Goal: Task Accomplishment & Management: Use online tool/utility

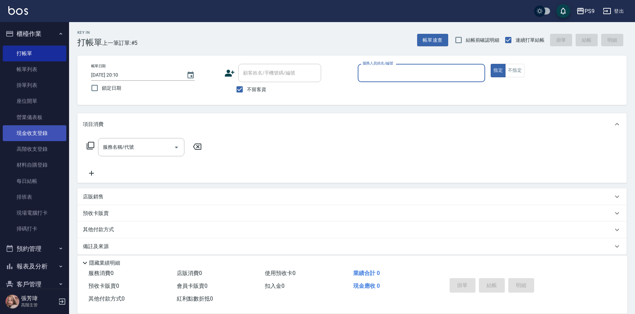
click at [34, 136] on link "現金收支登錄" at bounding box center [35, 133] width 64 height 16
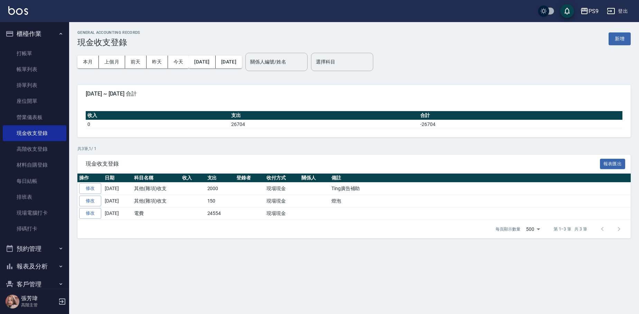
click at [612, 36] on button "新增" at bounding box center [619, 38] width 22 height 13
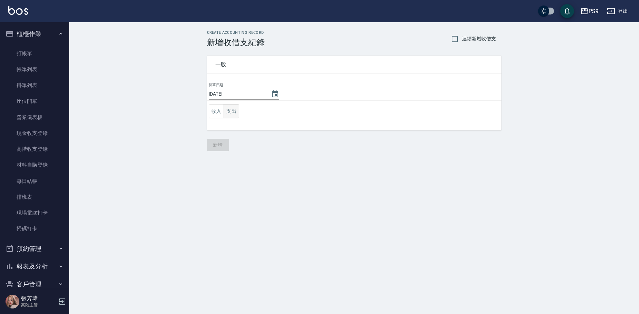
click at [228, 107] on button "支出" at bounding box center [231, 111] width 16 height 14
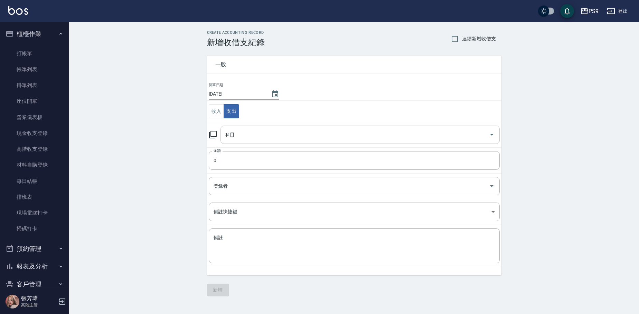
click at [256, 139] on input "科目" at bounding box center [354, 135] width 262 height 12
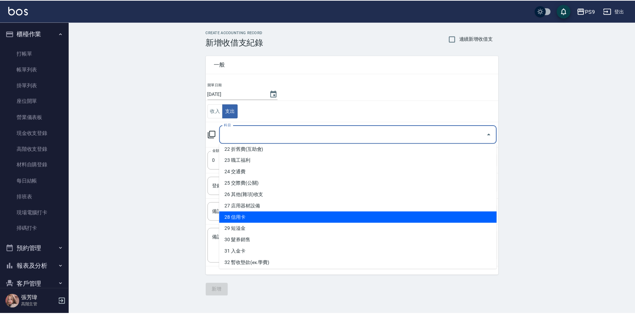
scroll to position [242, 0]
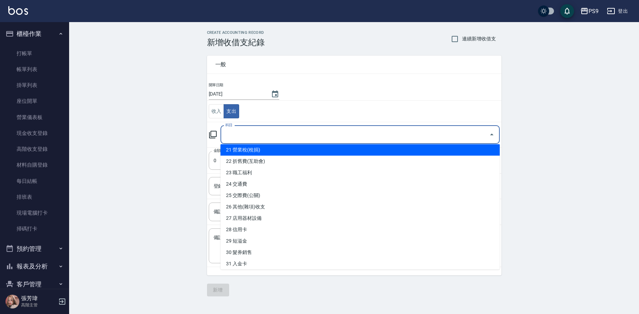
click at [260, 146] on li "21 營業稅(稅捐)" at bounding box center [359, 149] width 279 height 11
type input "21 營業稅(稅捐)"
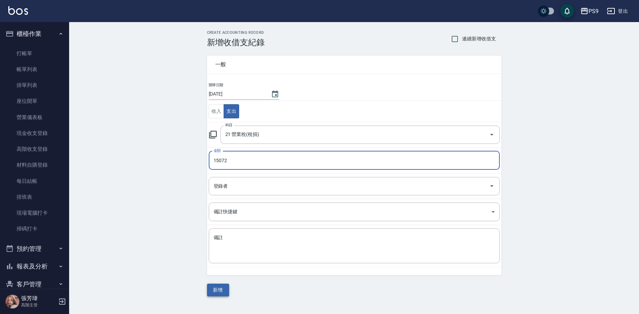
type input "15072"
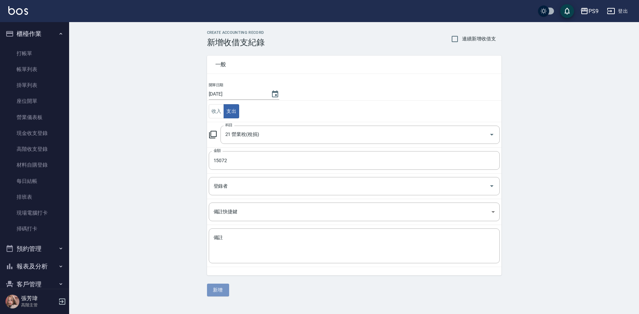
click at [221, 288] on button "新增" at bounding box center [218, 290] width 22 height 13
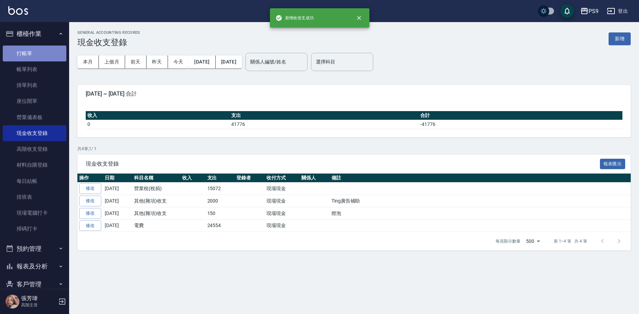
click at [36, 46] on link "打帳單" at bounding box center [35, 54] width 64 height 16
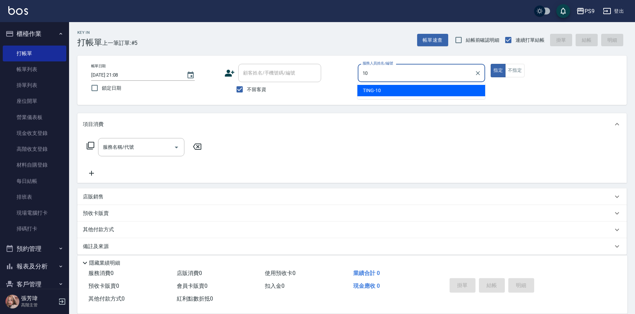
type input "TING-10"
type button "true"
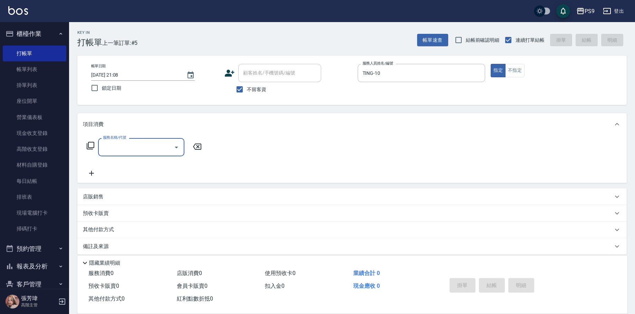
type input "1"
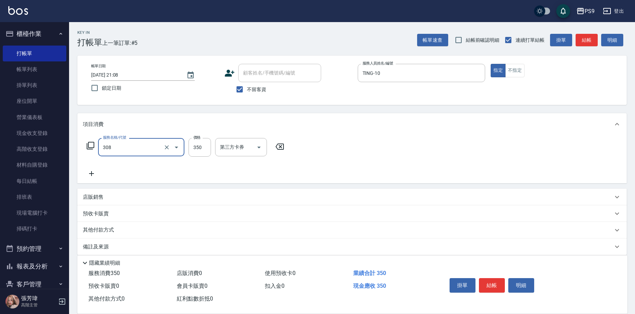
type input "剪-350(308)"
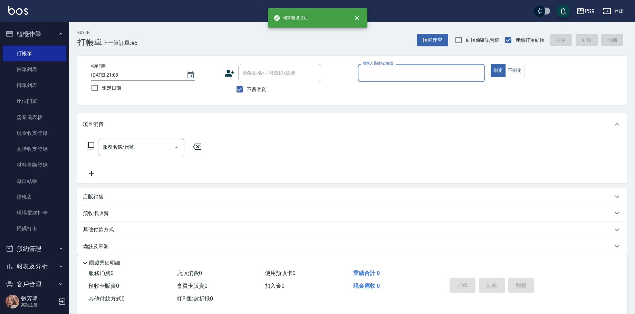
type input "0"
type input "TING-10"
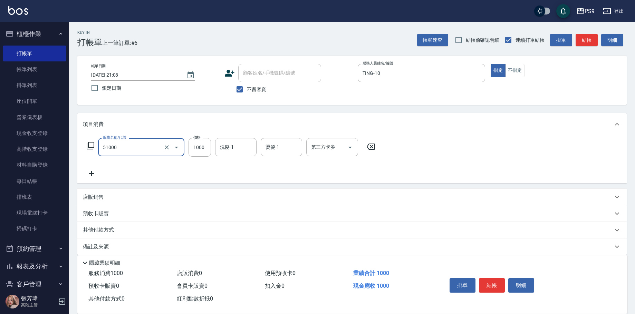
type input "燙髮1000(51000)"
type input "1299"
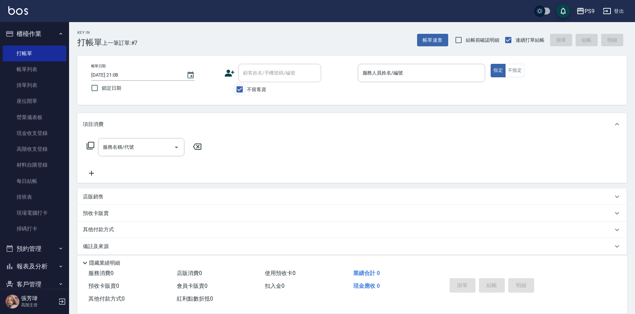
click at [245, 88] on input "不留客資" at bounding box center [239, 89] width 15 height 15
checkbox input "false"
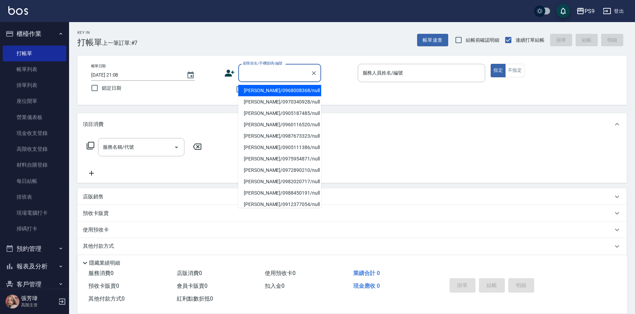
click at [250, 71] on div "顧客姓名/手機號碼/編號 顧客姓名/手機號碼/編號" at bounding box center [279, 73] width 83 height 18
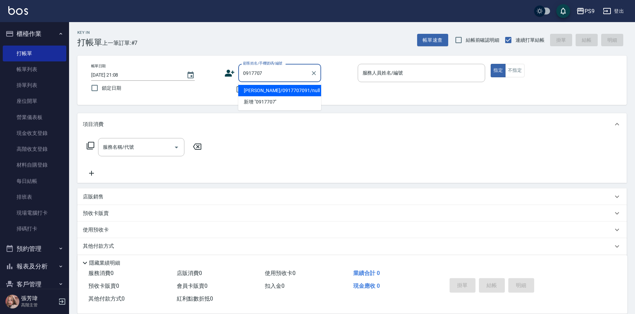
type input "[PERSON_NAME]/0917707091/null"
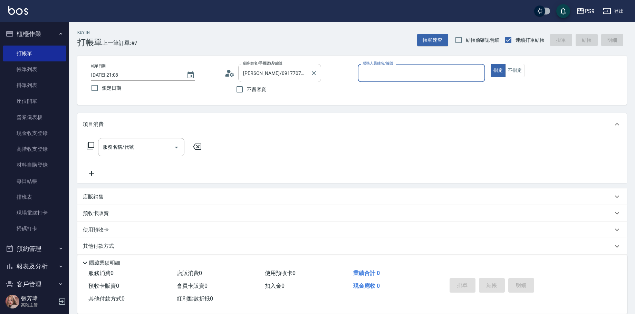
type input "TING-10"
click at [491, 64] on button "指定" at bounding box center [498, 70] width 15 height 13
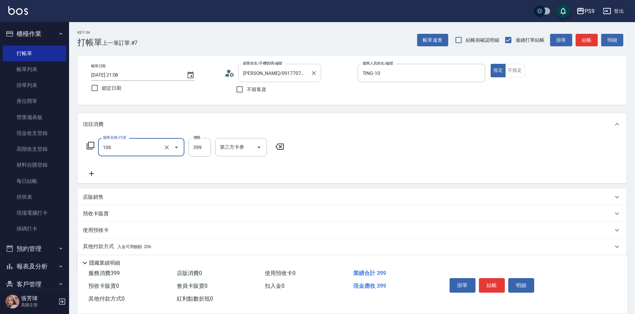
type input "舒活兌C(106)"
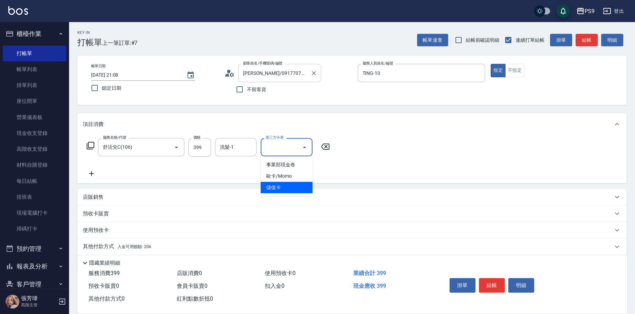
type input "儲值卡"
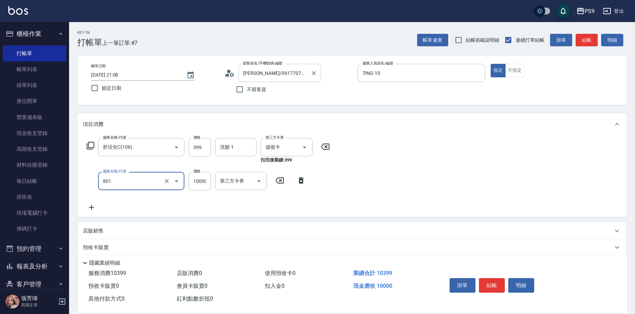
type input "頂級豪華OVC1(801)"
type input "500"
drag, startPoint x: 438, startPoint y: 172, endPoint x: 329, endPoint y: 197, distance: 111.9
click at [438, 172] on div "服務名稱/代號 舒活兌C(106) 服務名稱/代號 價格 399 價格 洗髮-1 洗髮-1 第三方卡券 儲值卡 第三方卡券 扣完後業績: 399 服務名稱/代…" at bounding box center [351, 176] width 549 height 82
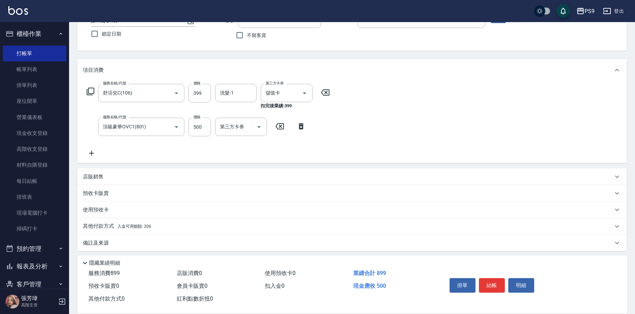
scroll to position [58, 0]
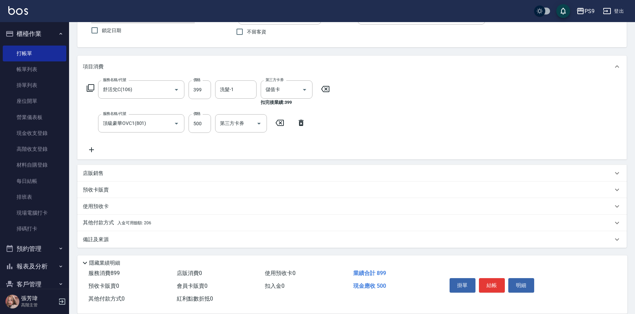
click at [142, 225] on span "入金可用餘額: 206" at bounding box center [134, 223] width 34 height 5
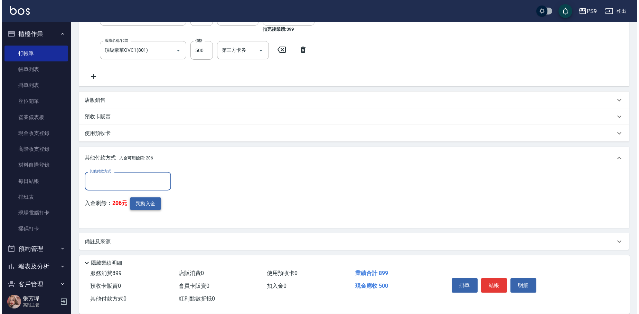
scroll to position [133, 0]
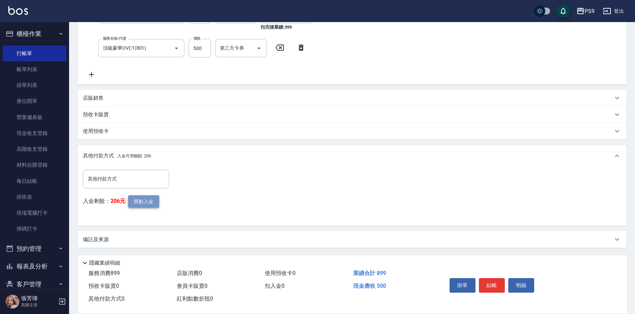
click at [135, 202] on button "異動入金" at bounding box center [143, 201] width 31 height 13
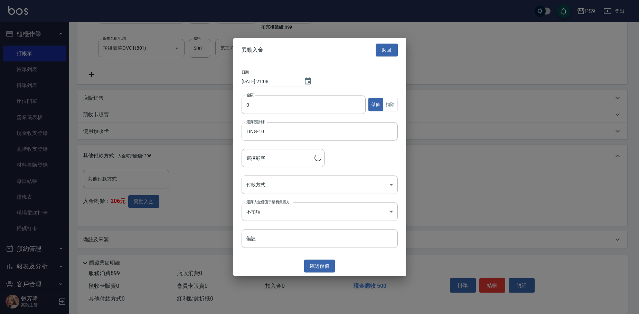
type input "[PERSON_NAME]/0917707091"
click at [276, 108] on input "0" at bounding box center [303, 104] width 124 height 19
type input "500"
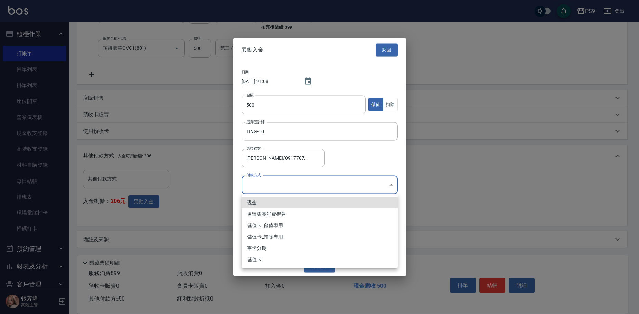
click at [283, 187] on body "PS9 登出 櫃檯作業 打帳單 帳單列表 掛單列表 座位開單 營業儀表板 現金收支登錄 高階收支登錄 材料自購登錄 每日結帳 排班表 現場電腦打卡 掃碼打卡 …" at bounding box center [319, 90] width 639 height 447
click at [284, 224] on li "儲值卡_儲值專用" at bounding box center [319, 225] width 156 height 11
type input "儲值卡_儲值專用"
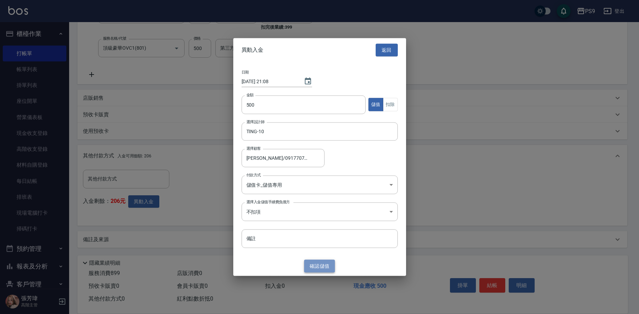
click at [324, 263] on button "確認 儲值" at bounding box center [319, 266] width 31 height 13
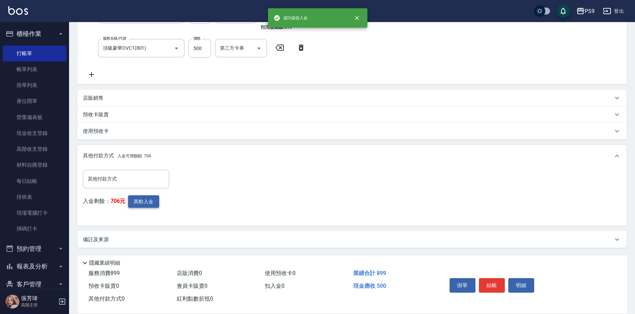
click at [140, 201] on button "異動入金" at bounding box center [143, 201] width 31 height 13
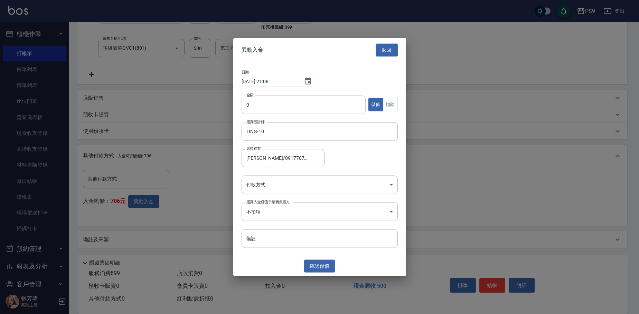
drag, startPoint x: 291, startPoint y: 106, endPoint x: 290, endPoint y: 110, distance: 4.5
click at [291, 106] on input "0" at bounding box center [303, 104] width 124 height 19
type input "399"
click at [388, 106] on button "扣除" at bounding box center [390, 104] width 15 height 13
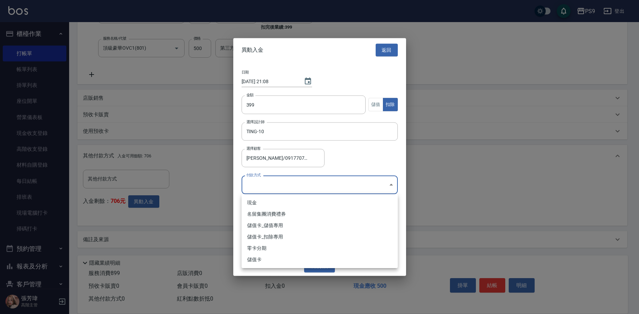
click at [352, 192] on body "PS9 登出 櫃檯作業 打帳單 帳單列表 掛單列表 座位開單 營業儀表板 現金收支登錄 高階收支登錄 材料自購登錄 每日結帳 排班表 現場電腦打卡 掃碼打卡 …" at bounding box center [319, 90] width 639 height 447
drag, startPoint x: 274, startPoint y: 236, endPoint x: 289, endPoint y: 244, distance: 17.8
click at [275, 236] on li "儲值卡_扣除專用" at bounding box center [319, 236] width 156 height 11
type input "儲值卡_扣除專用"
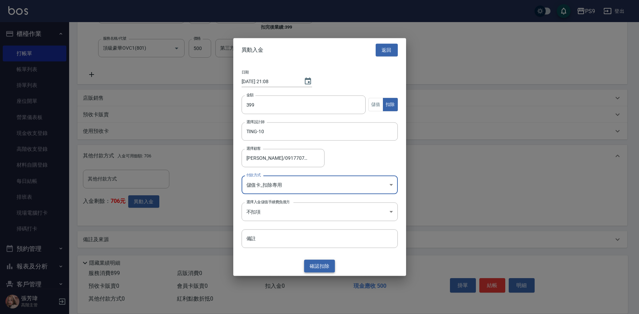
click at [318, 265] on button "確認 扣除" at bounding box center [319, 266] width 31 height 13
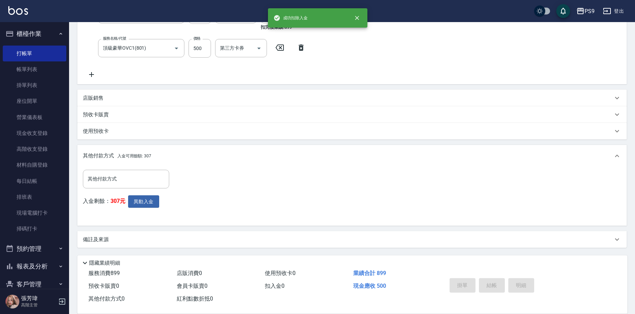
type input "[DATE] 21:09"
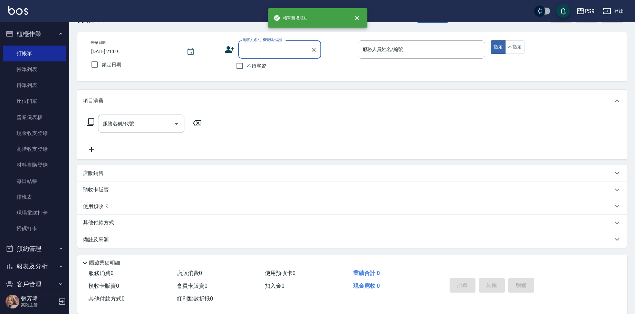
scroll to position [0, 0]
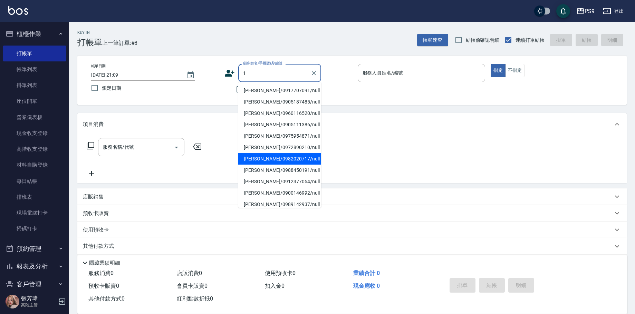
type input "1"
click at [371, 148] on div "服務名稱/代號 服務名稱/代號" at bounding box center [351, 159] width 549 height 48
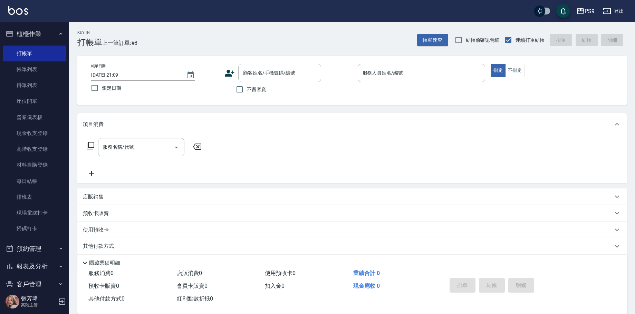
click at [259, 90] on span "不留客資" at bounding box center [256, 89] width 19 height 7
click at [247, 90] on input "不留客資" at bounding box center [239, 89] width 15 height 15
checkbox input "true"
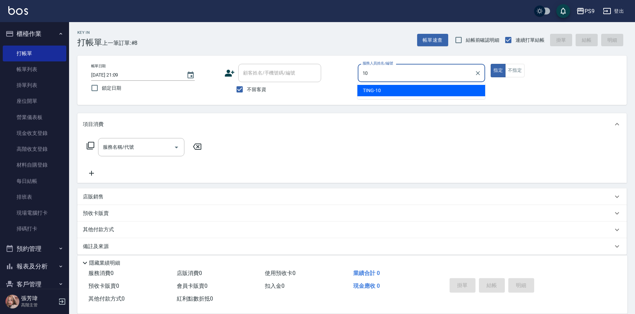
type input "TING-10"
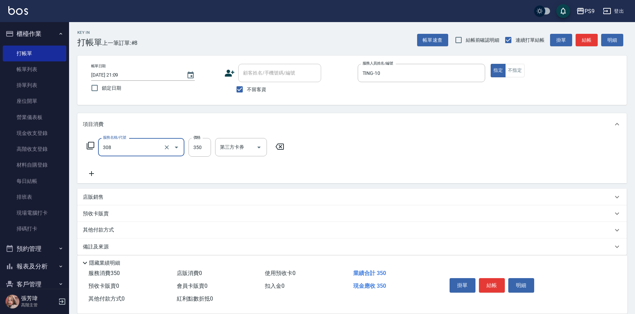
type input "剪-350(308)"
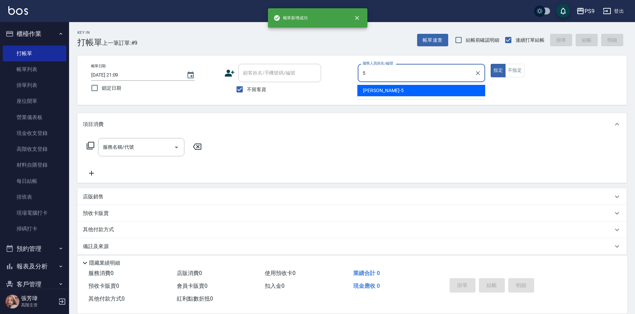
type input "[PERSON_NAME]-5"
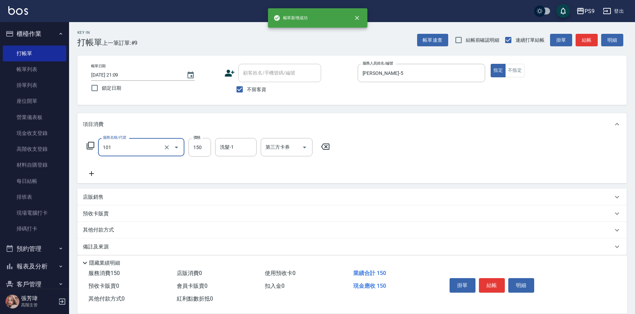
type input "洗髮(101)"
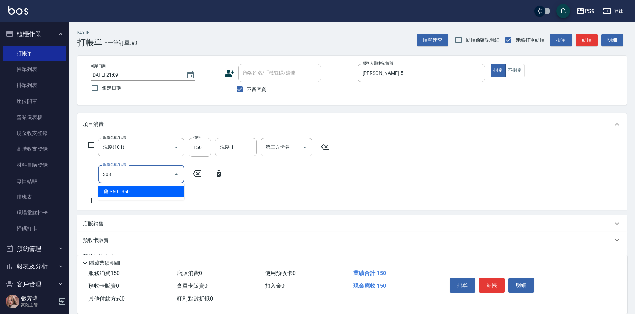
type input "剪-350(308)"
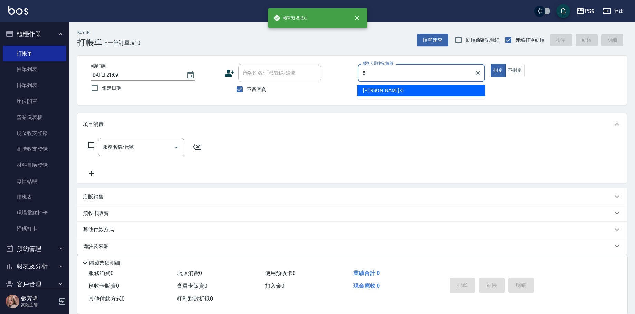
type input "[PERSON_NAME]-5"
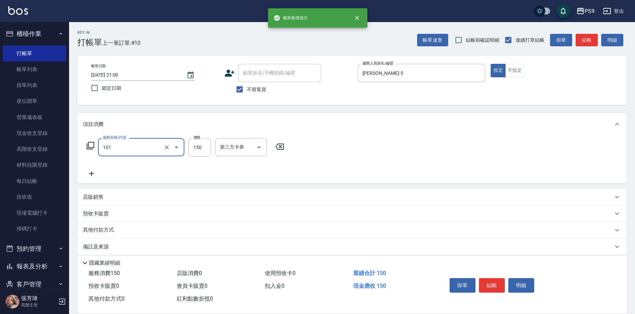
type input "洗髮(101)"
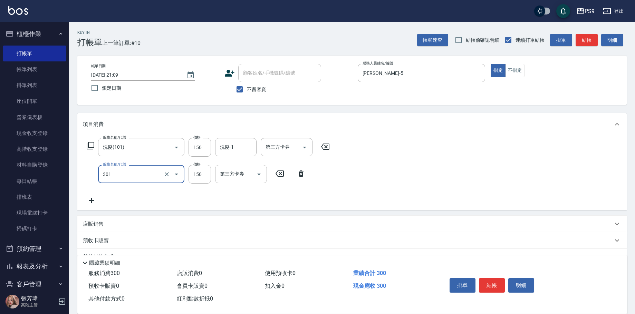
type input "剪-150(301)"
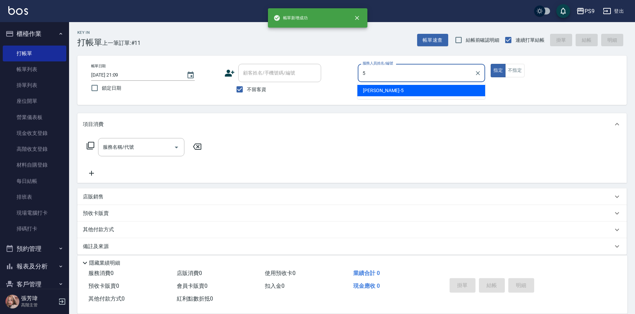
type input "[PERSON_NAME]-5"
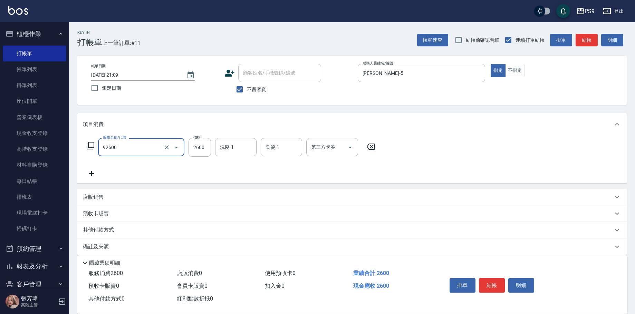
type input "過年-染A(92600)"
type input "2500"
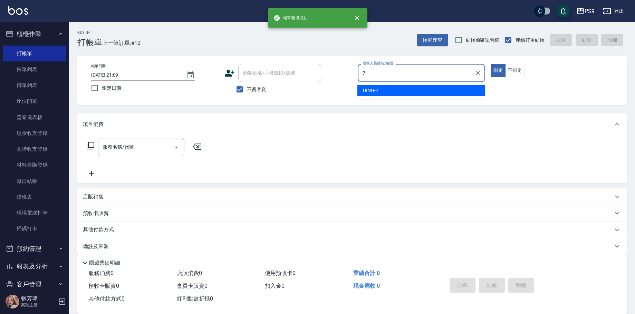
type input "DING-7"
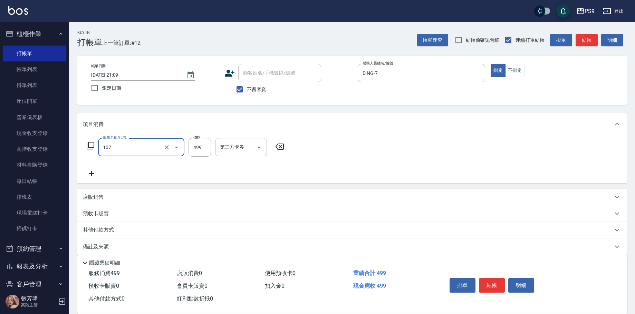
type input "[PERSON_NAME](107)"
type input "500"
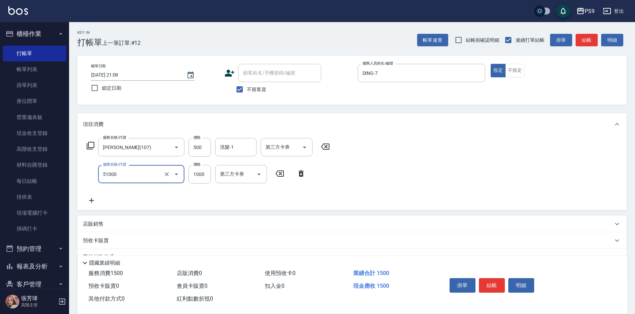
type input "燙髮1000(51000)"
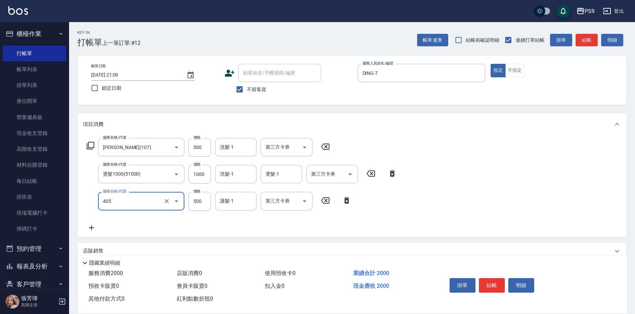
type input "護-500(405)"
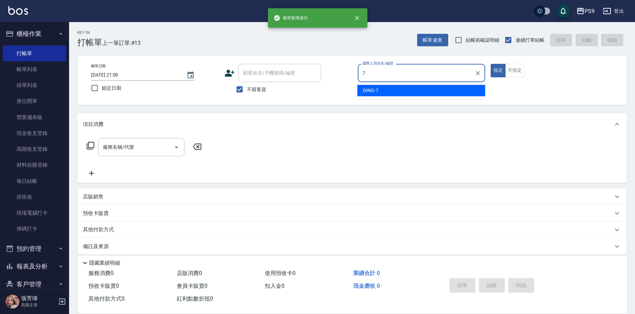
type input "DING-7"
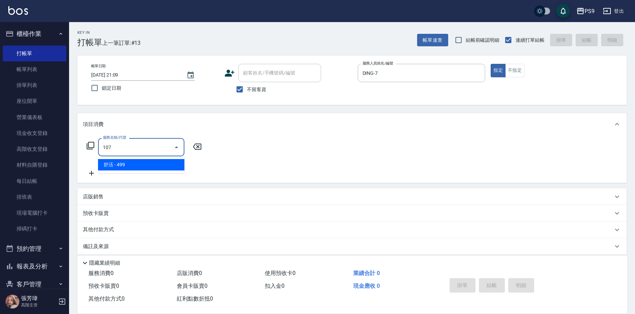
type input "[PERSON_NAME](107)"
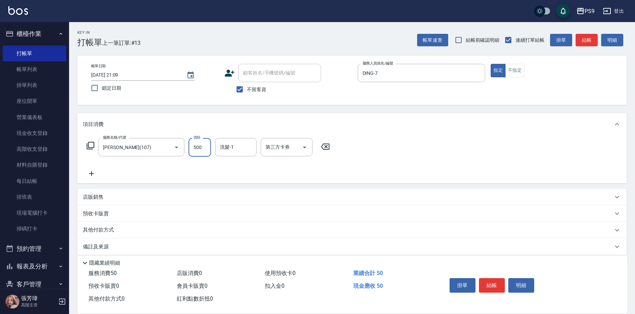
type input "500"
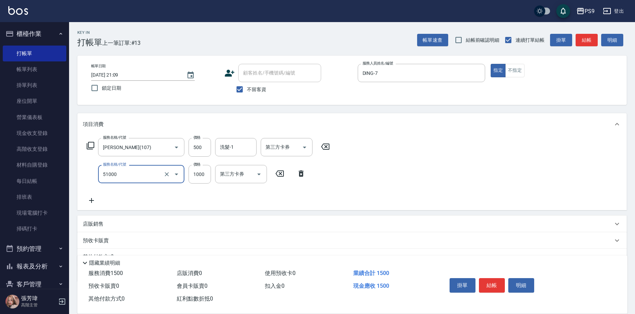
type input "燙髮1000(51000)"
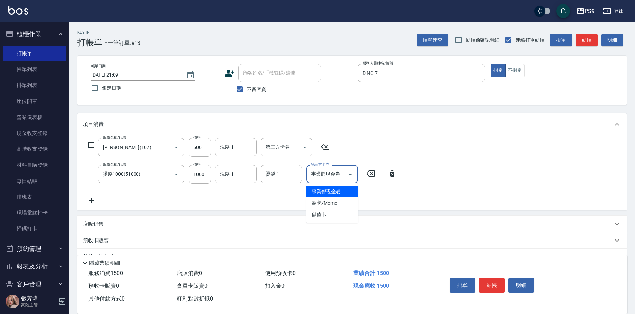
type input "事業部現金卷"
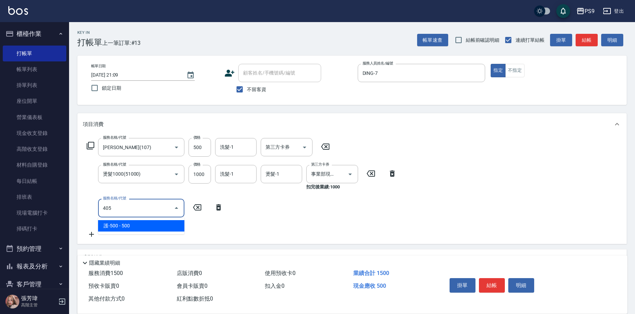
type input "護-500(405)"
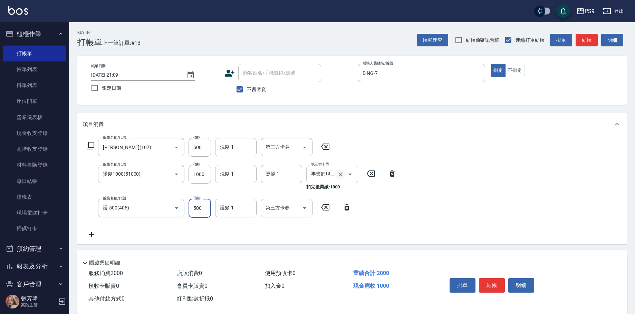
click at [338, 176] on icon "Clear" at bounding box center [340, 174] width 7 height 7
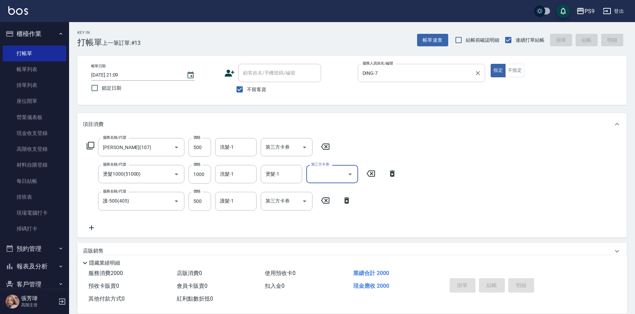
type input "[DATE] 21:10"
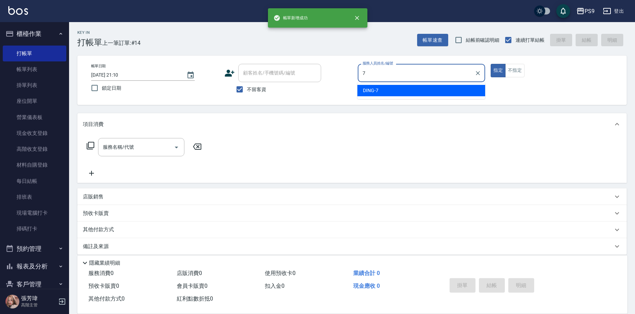
type input "DING-7"
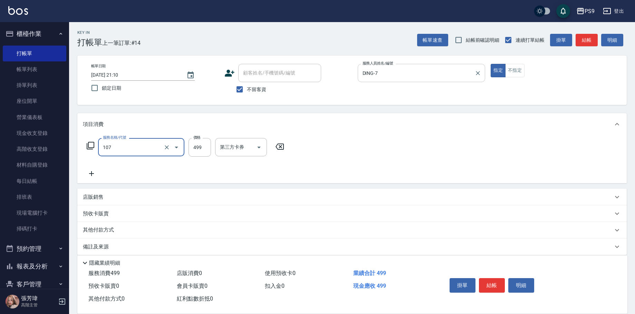
type input "[PERSON_NAME](107)"
type input "500"
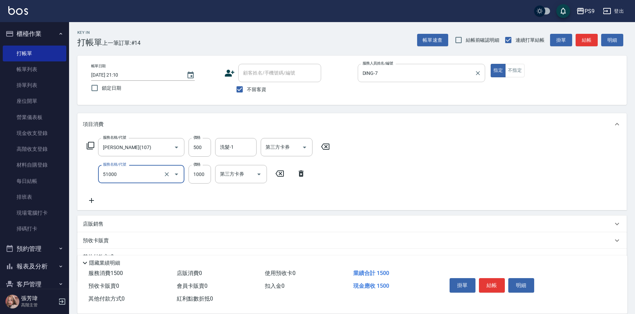
type input "燙髮1000(51000)"
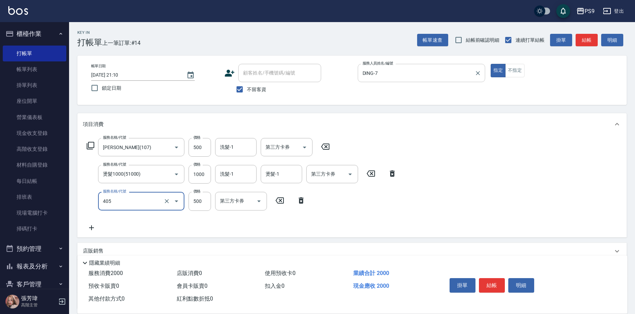
type input "護-500(405)"
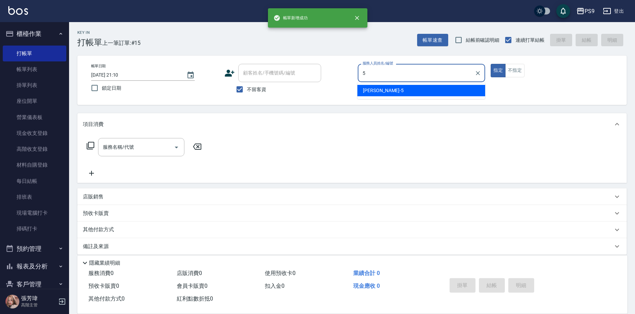
type input "[PERSON_NAME]-5"
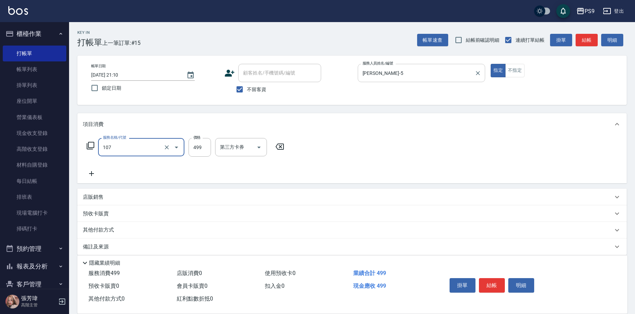
type input "[PERSON_NAME](107)"
type input "500"
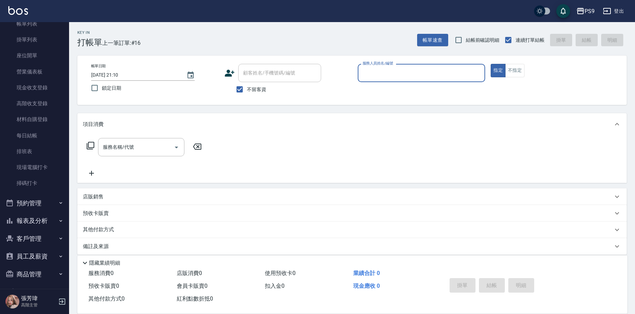
scroll to position [104, 0]
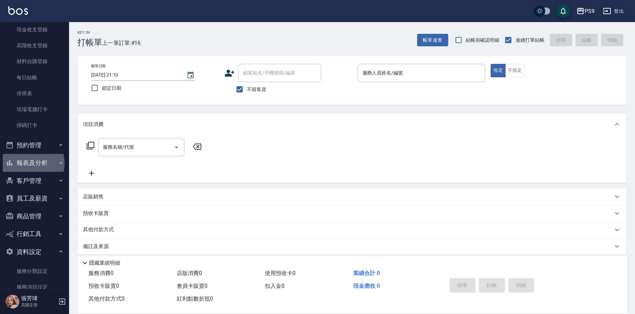
click at [28, 163] on button "報表及分析" at bounding box center [35, 163] width 64 height 18
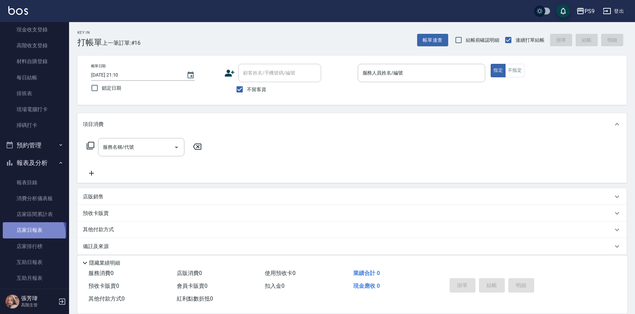
click at [32, 235] on link "店家日報表" at bounding box center [35, 230] width 64 height 16
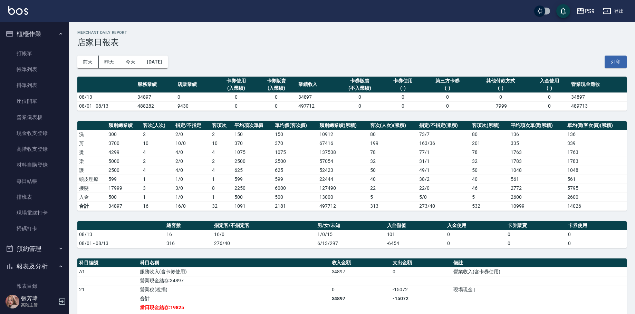
click at [28, 52] on link "打帳單" at bounding box center [35, 54] width 64 height 16
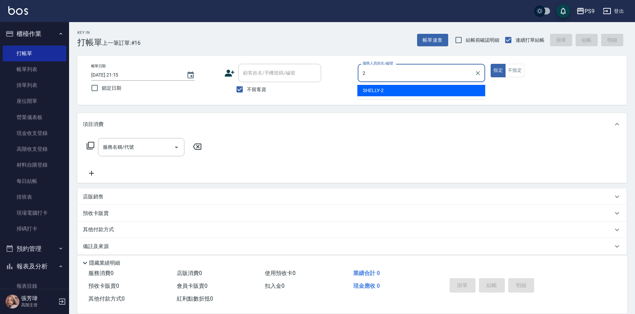
type input "SHELLY-2"
type button "true"
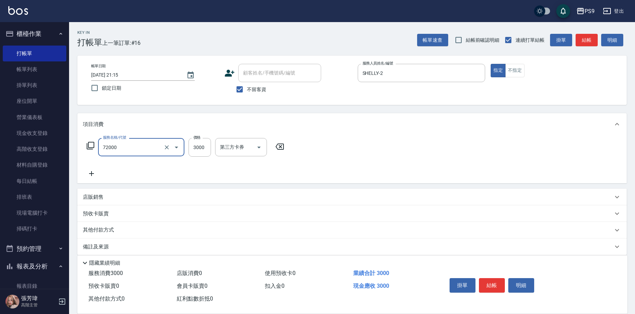
type input "接髮重整(72000)"
type input "3000"
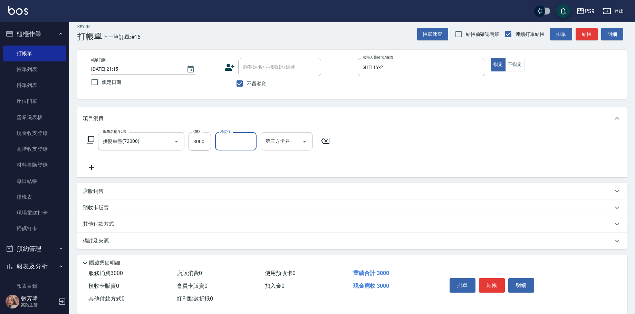
scroll to position [7, 0]
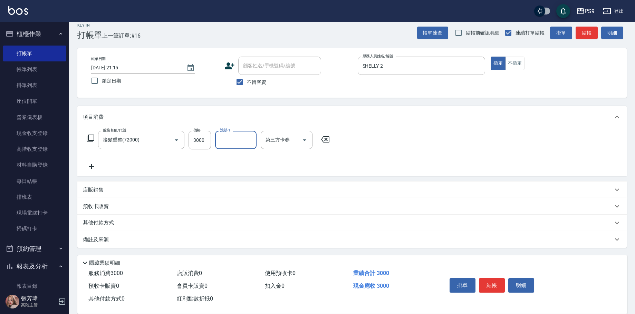
click at [115, 227] on p "其他付款方式" at bounding box center [100, 223] width 35 height 8
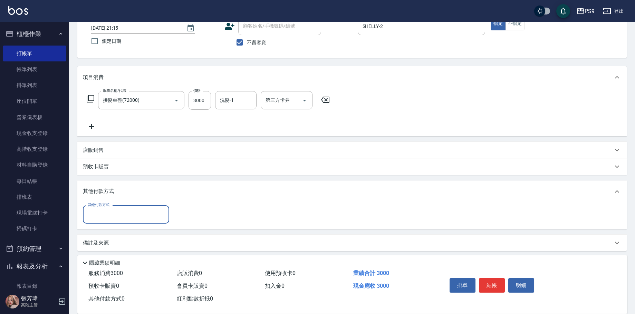
scroll to position [50, 0]
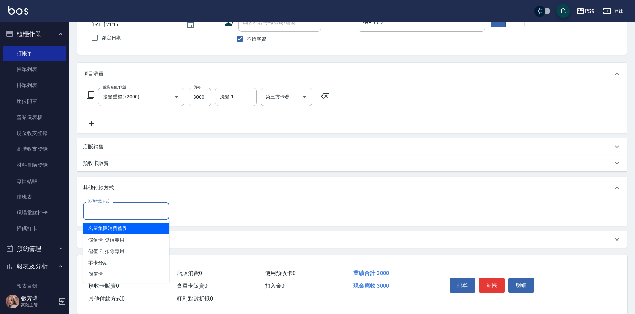
drag, startPoint x: 119, startPoint y: 210, endPoint x: 118, endPoint y: 226, distance: 15.2
click at [119, 210] on input "其他付款方式" at bounding box center [126, 211] width 80 height 12
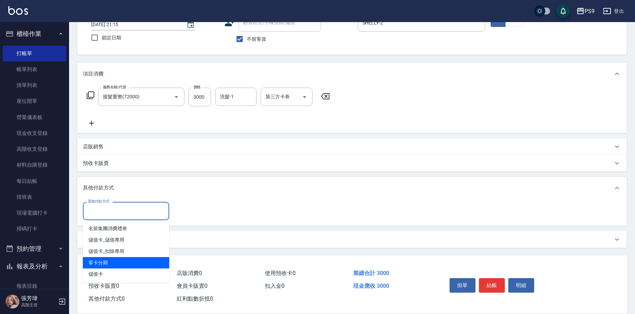
click at [116, 257] on ul "名留集團消費禮券 儲值卡_儲值專用 儲值卡_扣除專用 零卡分期 儲值卡" at bounding box center [126, 251] width 86 height 63
click at [124, 261] on span "零卡分期" at bounding box center [126, 262] width 86 height 11
type input "零卡分期"
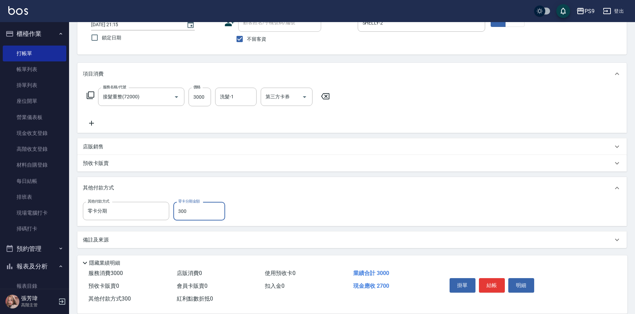
type input "3000"
type input "[DATE] 21:16"
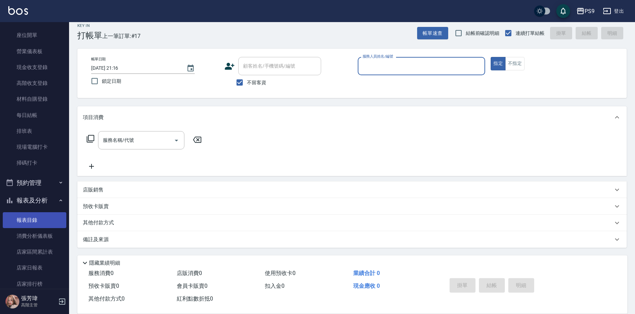
scroll to position [69, 0]
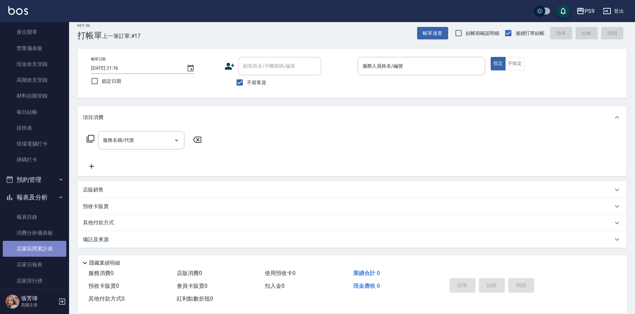
click at [40, 252] on link "店家區間累計表" at bounding box center [35, 249] width 64 height 16
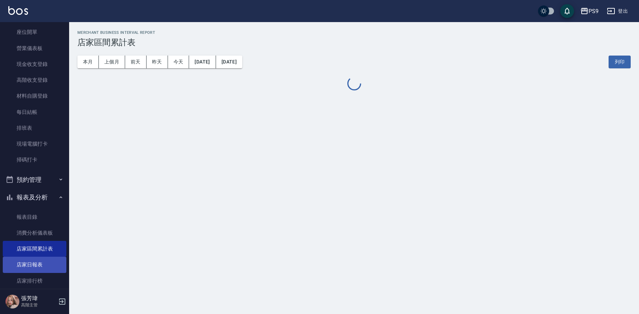
click at [30, 262] on link "店家日報表" at bounding box center [35, 265] width 64 height 16
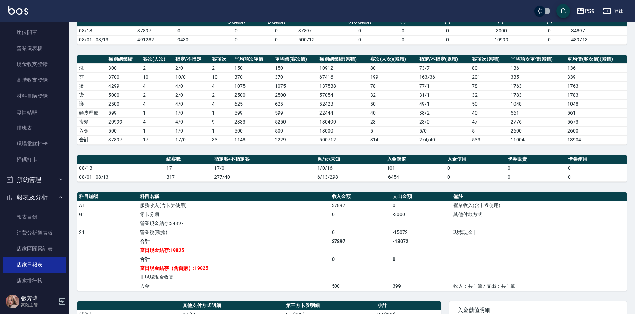
scroll to position [69, 0]
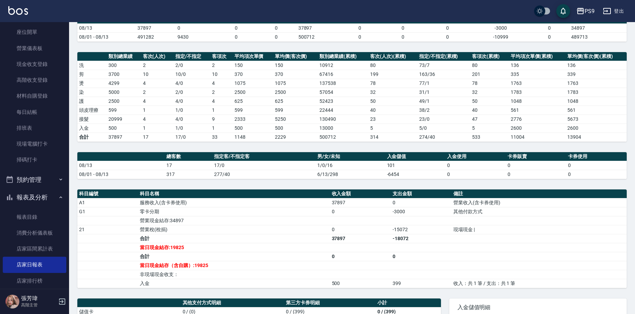
click at [462, 49] on div "PS9 [DATE] 店家日報表 列印時間： [DATE][PHONE_NUMBER]:16 Merchant Daily Report 店家日報表 [DAT…" at bounding box center [352, 170] width 566 height 435
